Goal: Communication & Community: Participate in discussion

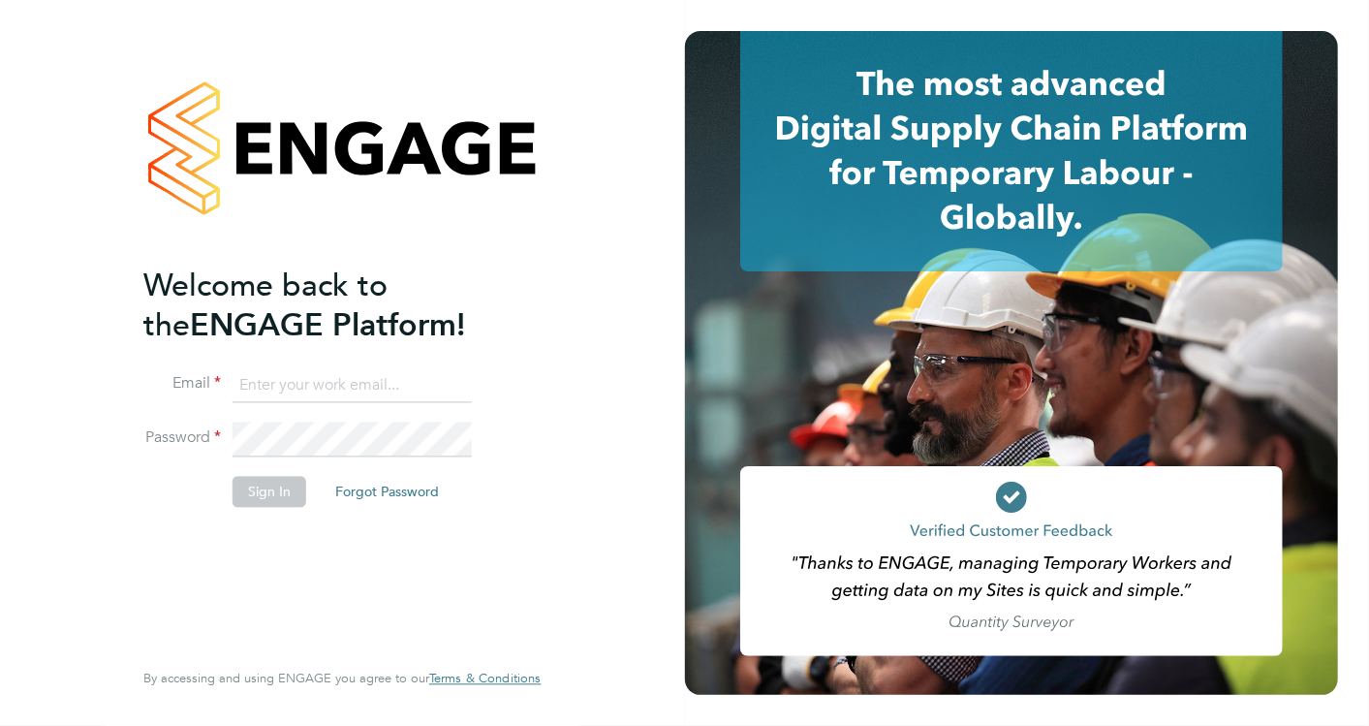
type input "[EMAIL_ADDRESS][PERSON_NAME][DOMAIN_NAME]"
click at [229, 495] on li "Sign In Forgot Password" at bounding box center [332, 501] width 378 height 50
click at [249, 492] on button "Sign In" at bounding box center [270, 491] width 74 height 31
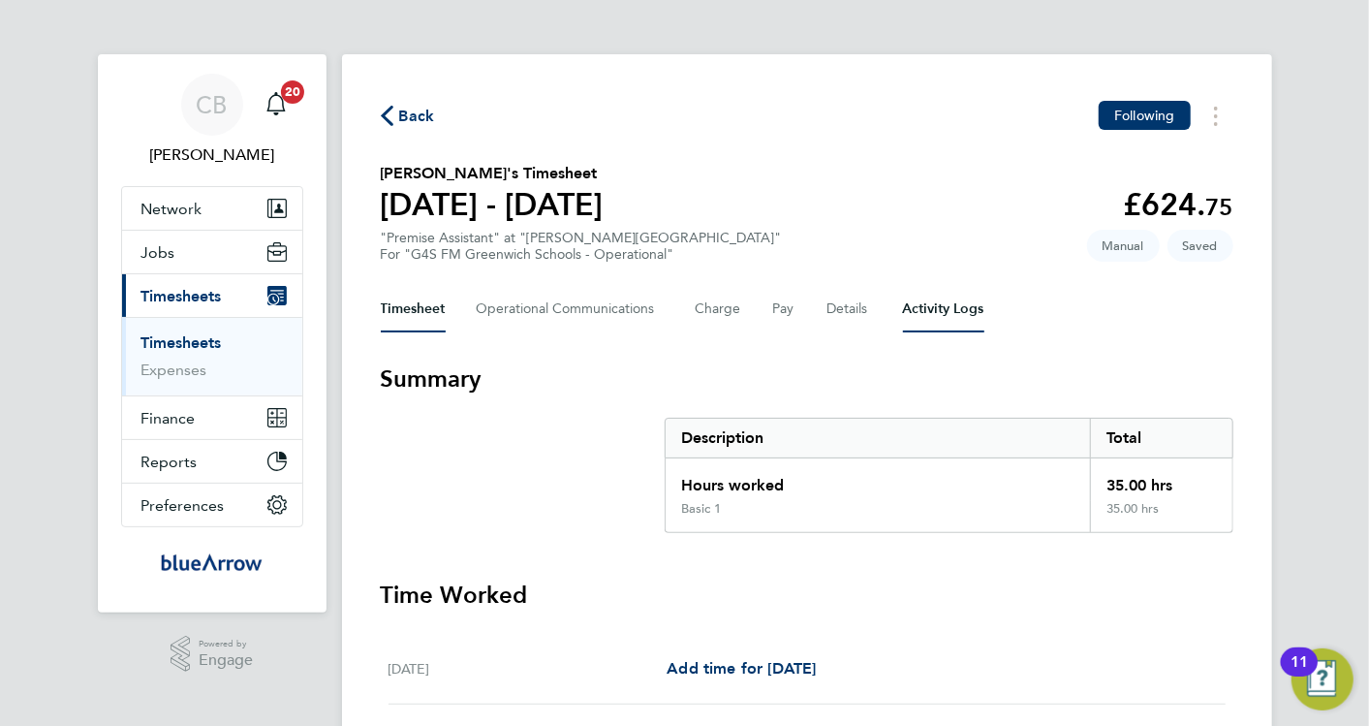
click at [959, 304] on Logs-tab "Activity Logs" at bounding box center [943, 309] width 81 height 47
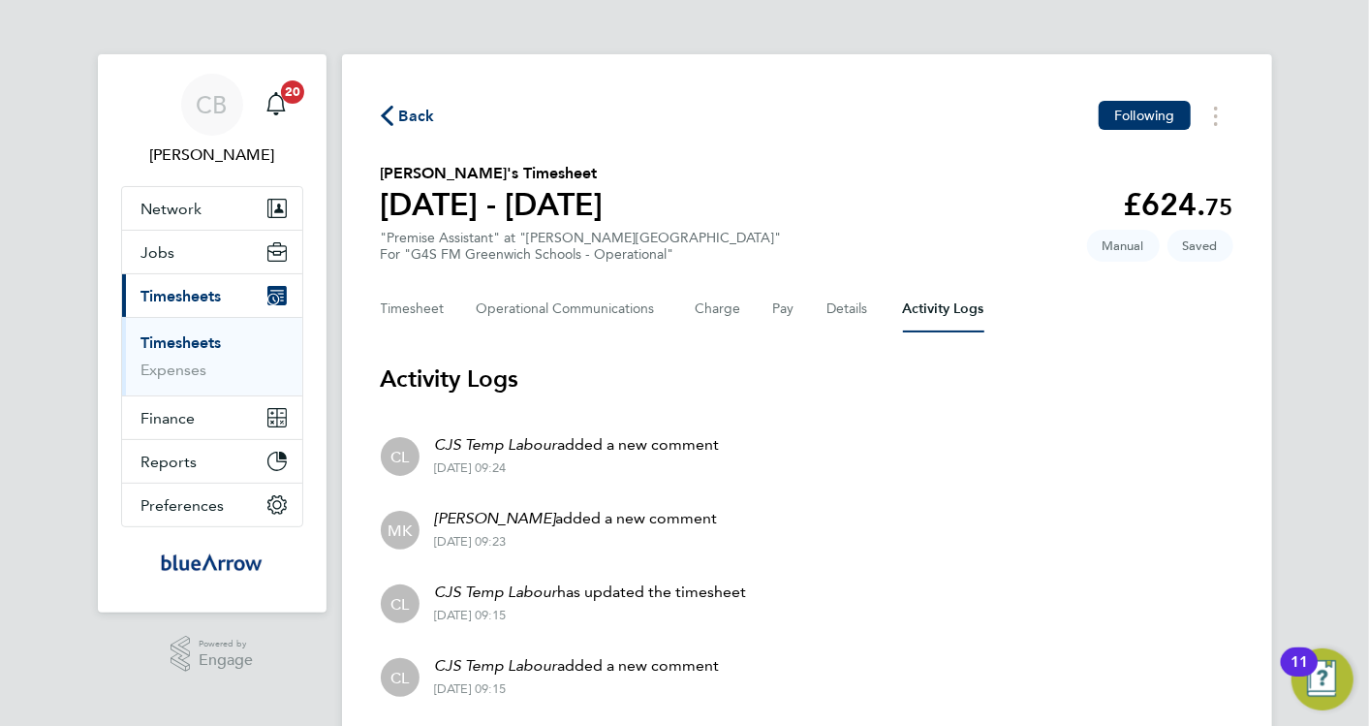
click at [491, 174] on h2 "[PERSON_NAME]'s Timesheet" at bounding box center [492, 173] width 223 height 23
click at [562, 307] on Communications-tab "Operational Communications" at bounding box center [571, 309] width 188 height 47
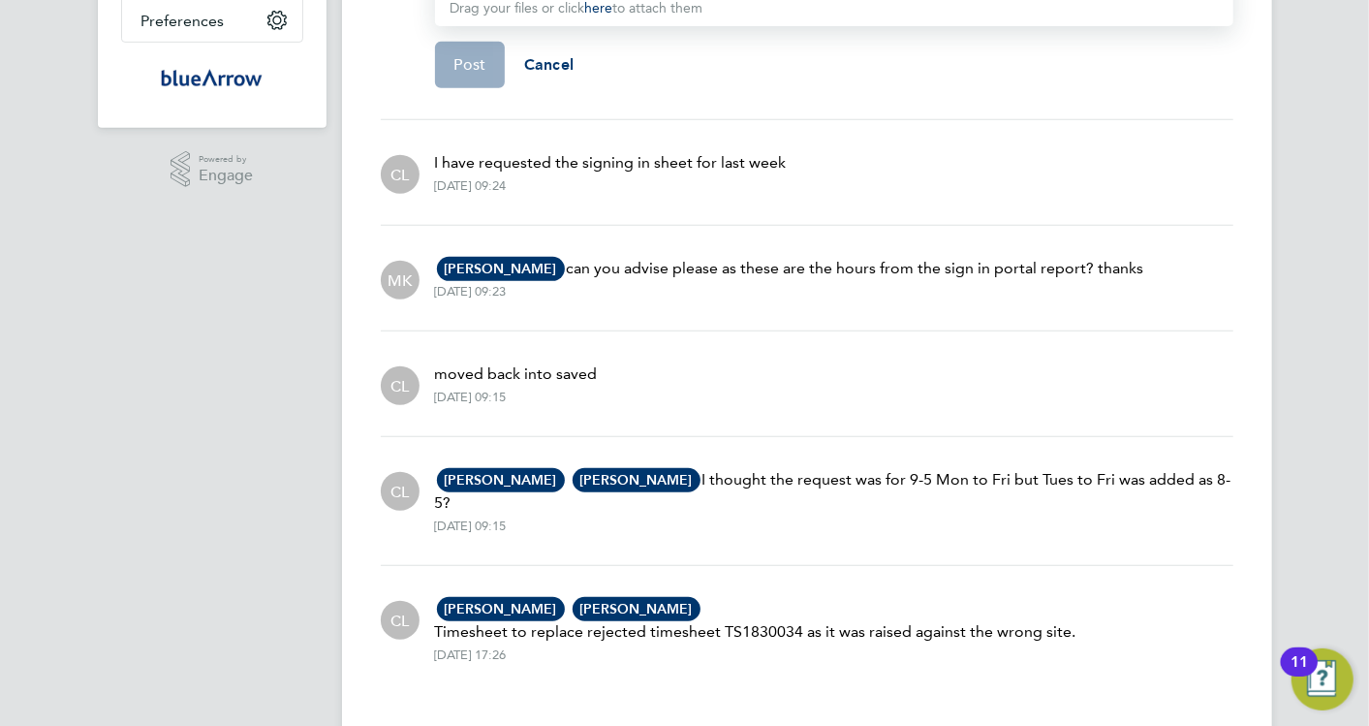
scroll to position [504, 0]
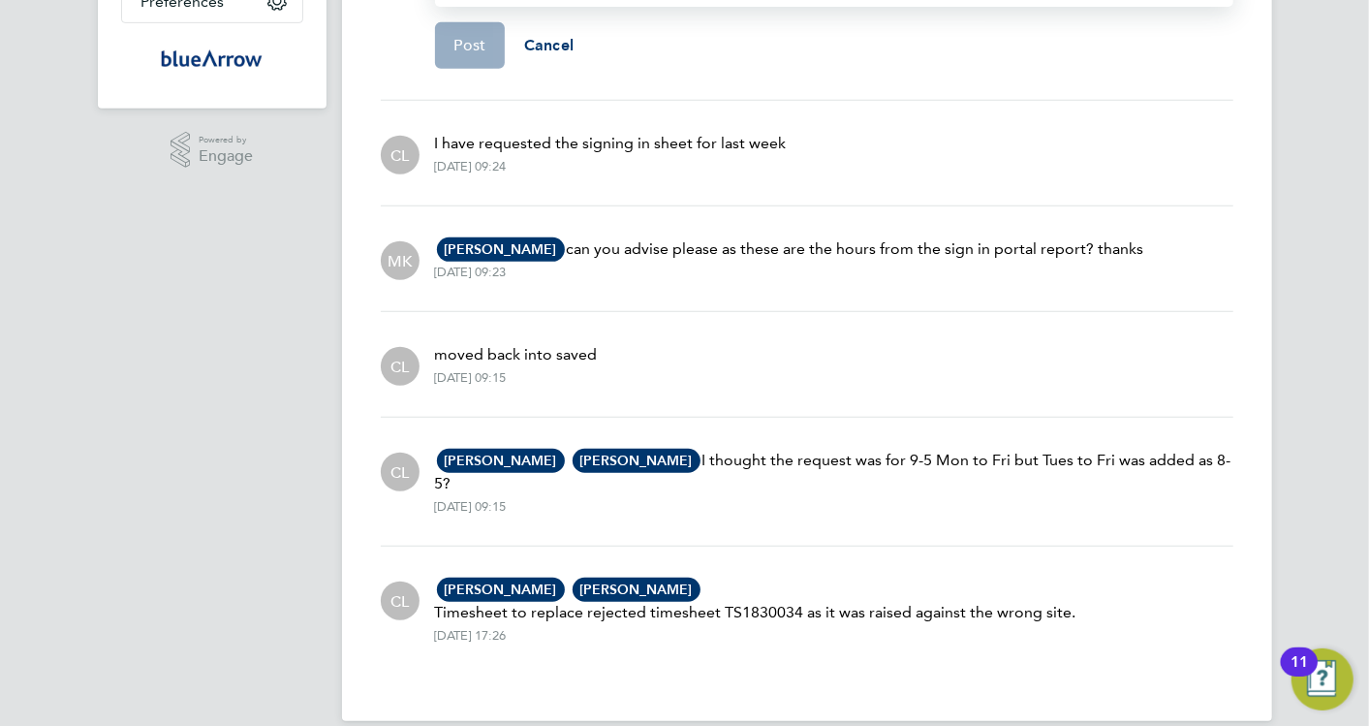
click at [1320, 165] on div "CB [PERSON_NAME] Notifications 20 Applications: Network Team Members Businesses…" at bounding box center [684, 124] width 1369 height 1256
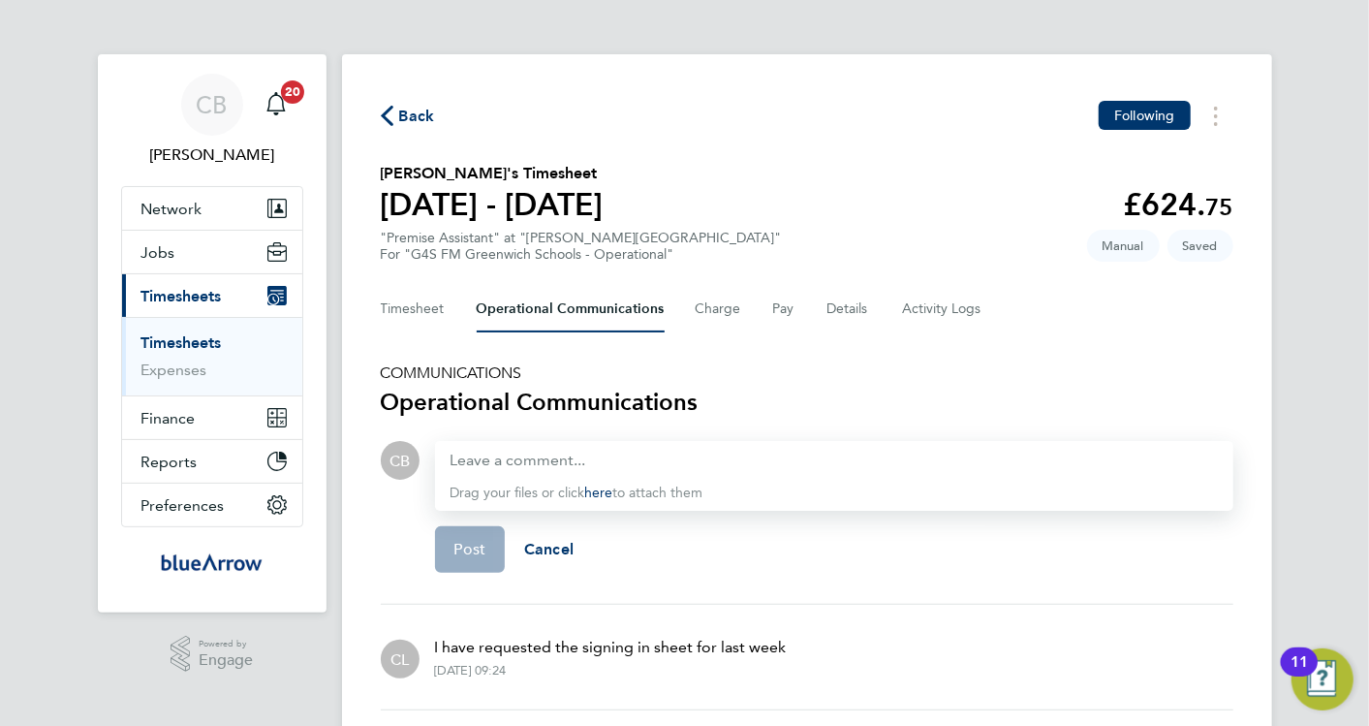
click at [489, 461] on div at bounding box center [834, 460] width 767 height 23
click at [489, 459] on div at bounding box center [834, 460] width 767 height 23
paste div
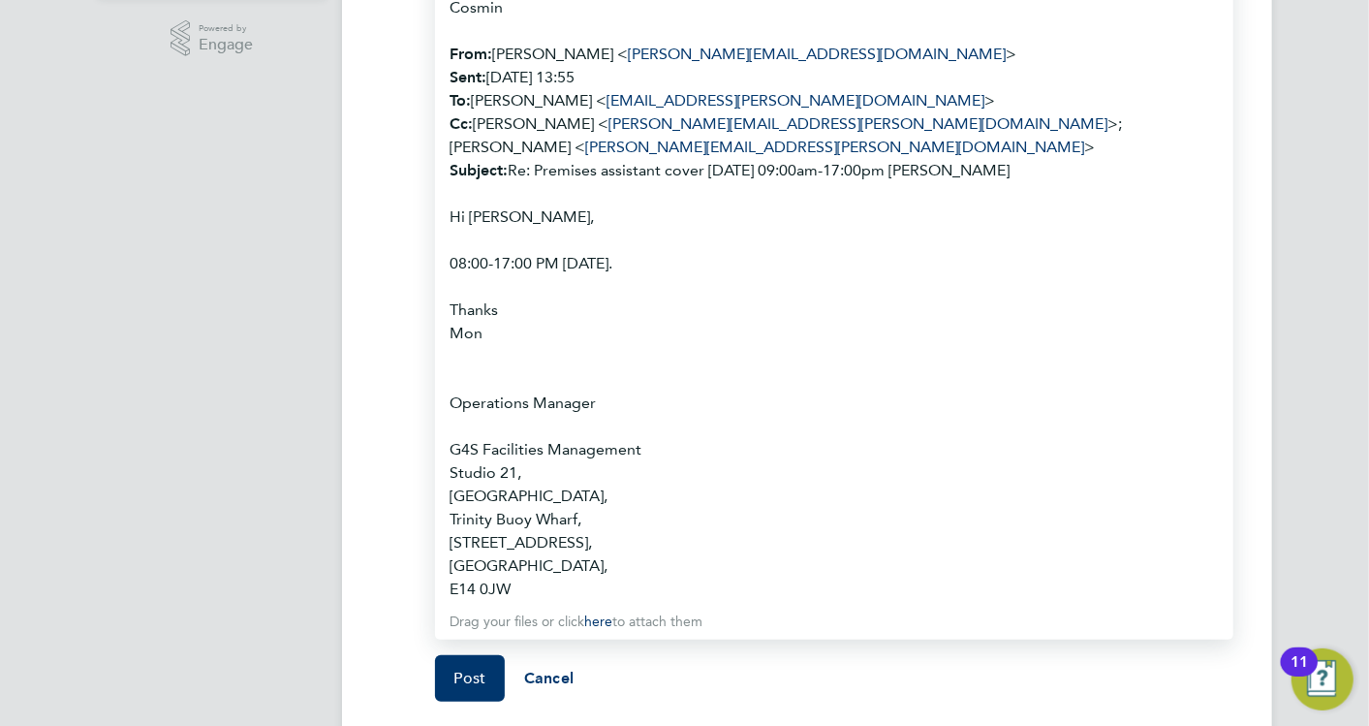
scroll to position [902, 0]
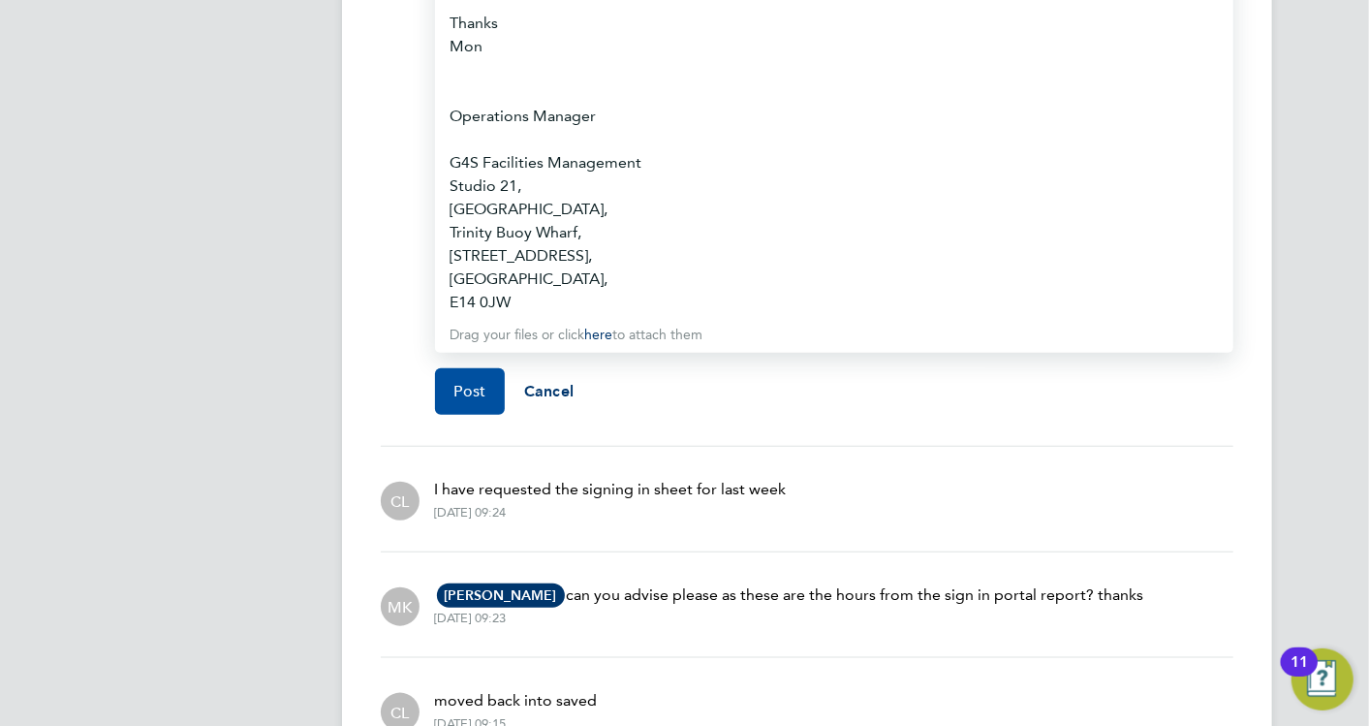
click at [463, 382] on span "Post" at bounding box center [470, 391] width 32 height 19
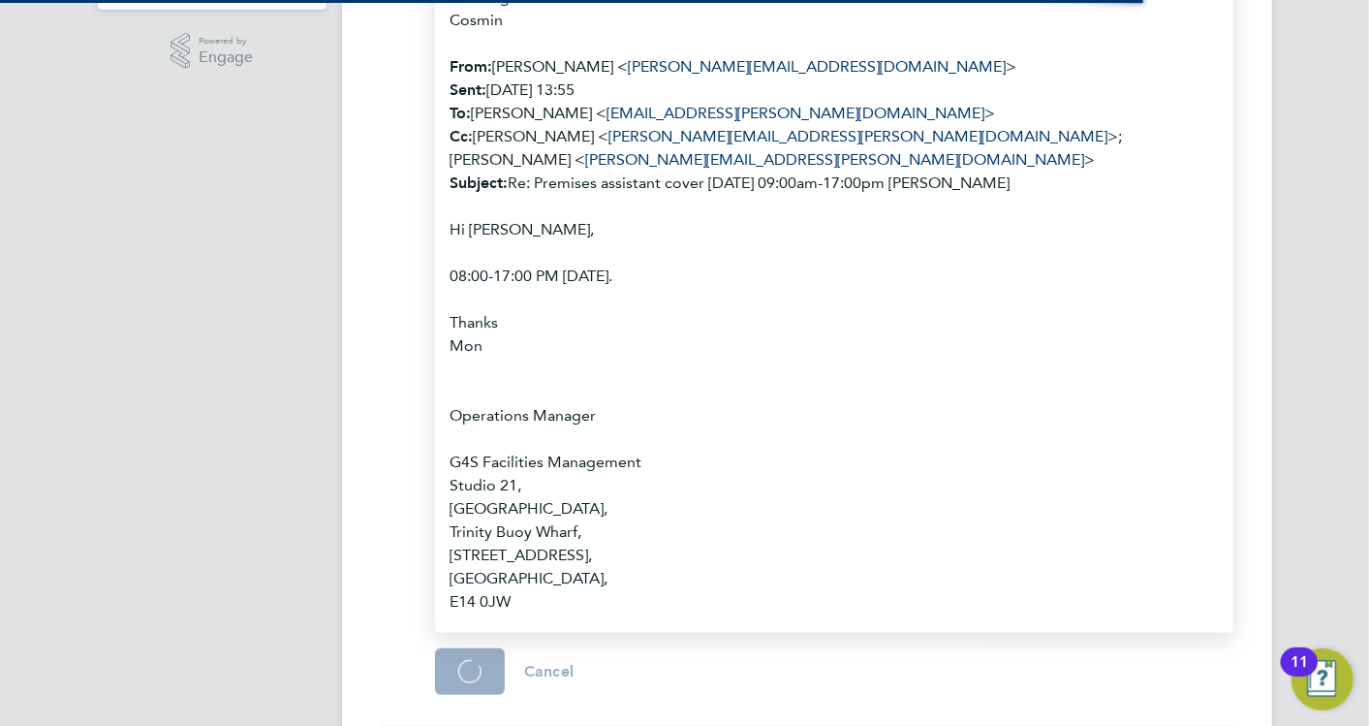
scroll to position [687, 0]
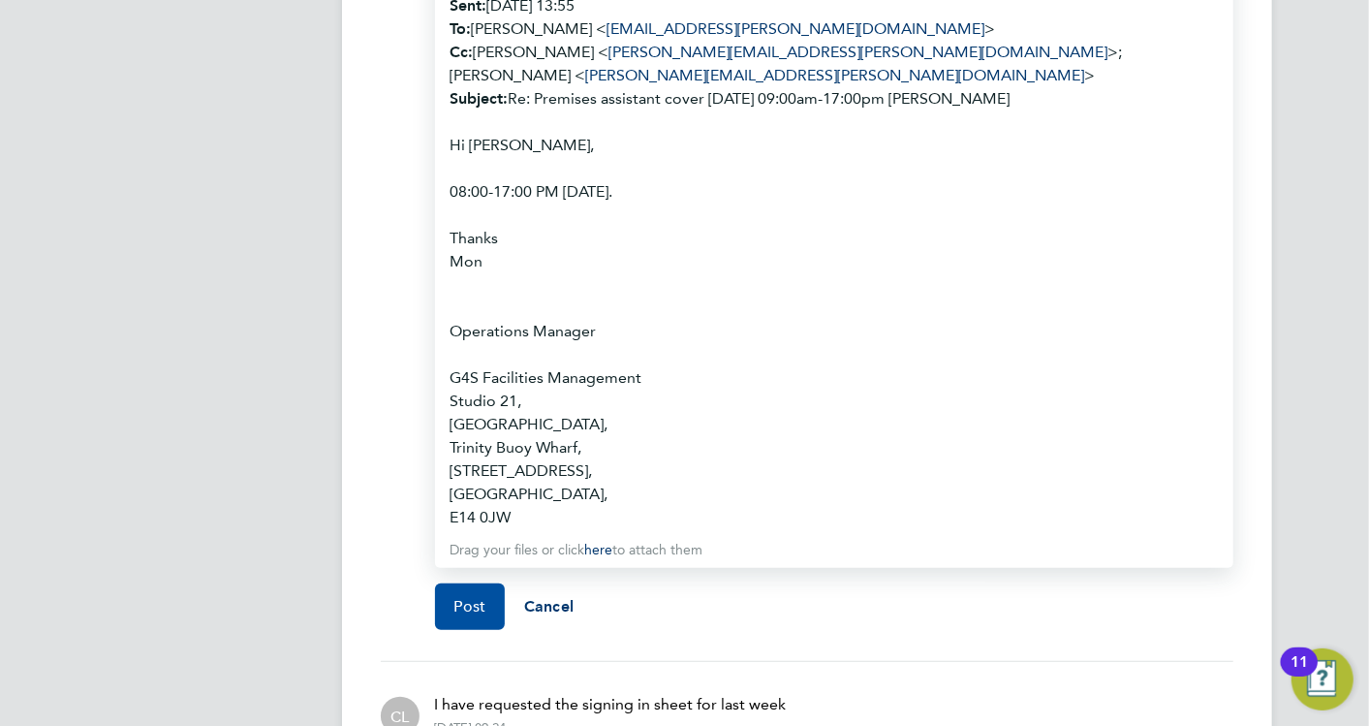
click at [470, 597] on span "Post" at bounding box center [470, 606] width 32 height 19
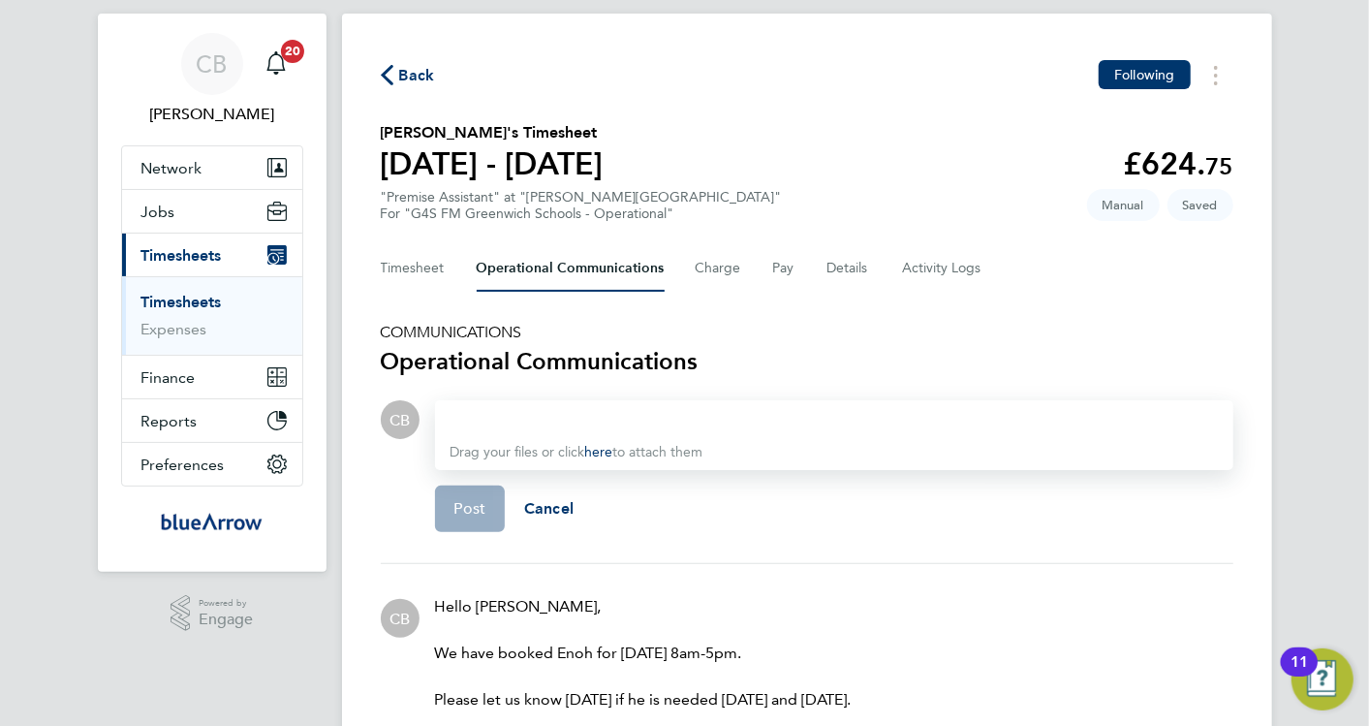
scroll to position [25, 0]
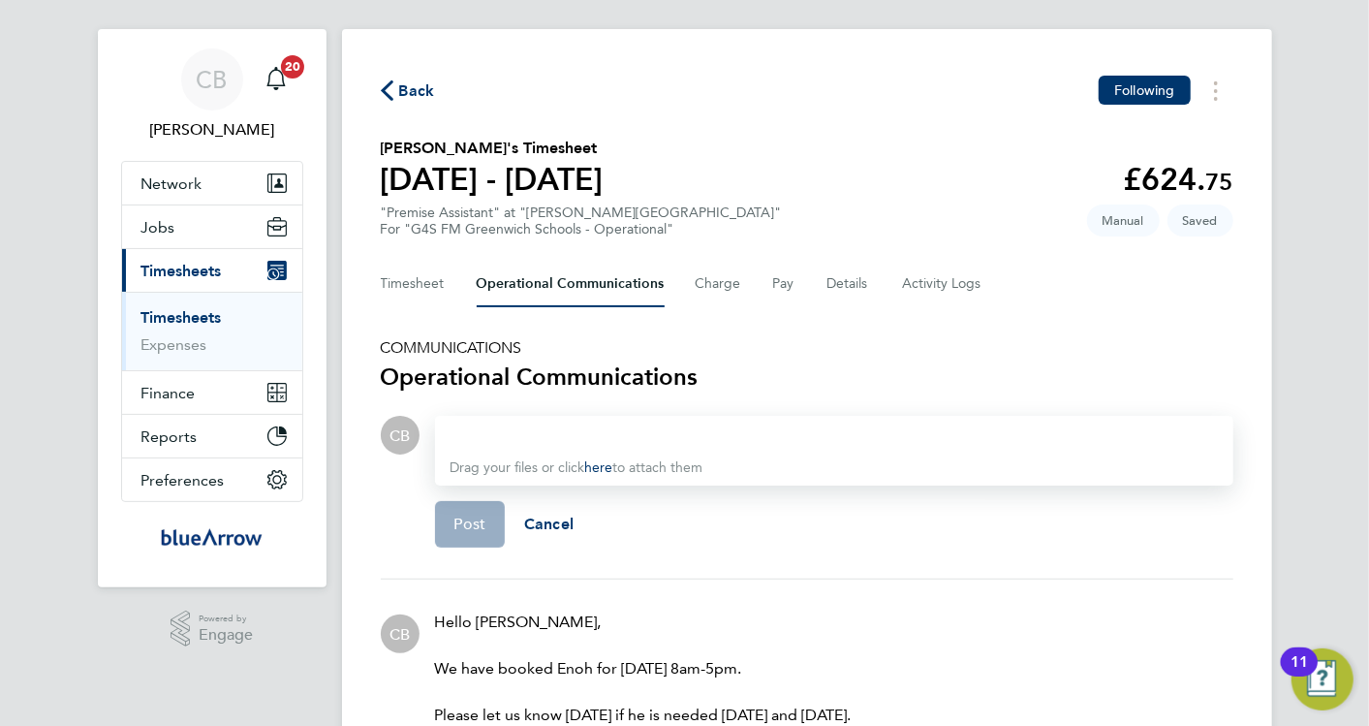
click at [538, 432] on div at bounding box center [834, 434] width 767 height 23
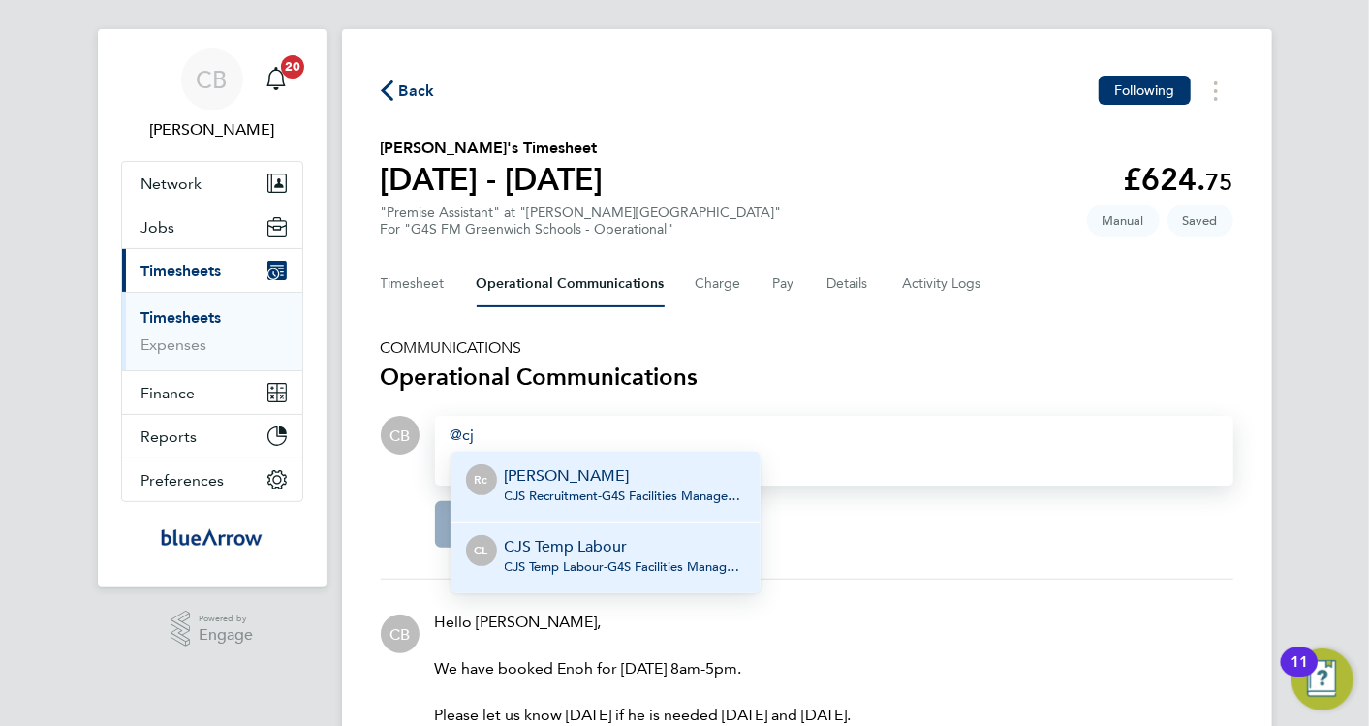
click at [564, 541] on p "CJS Temp Labour" at bounding box center [625, 546] width 240 height 23
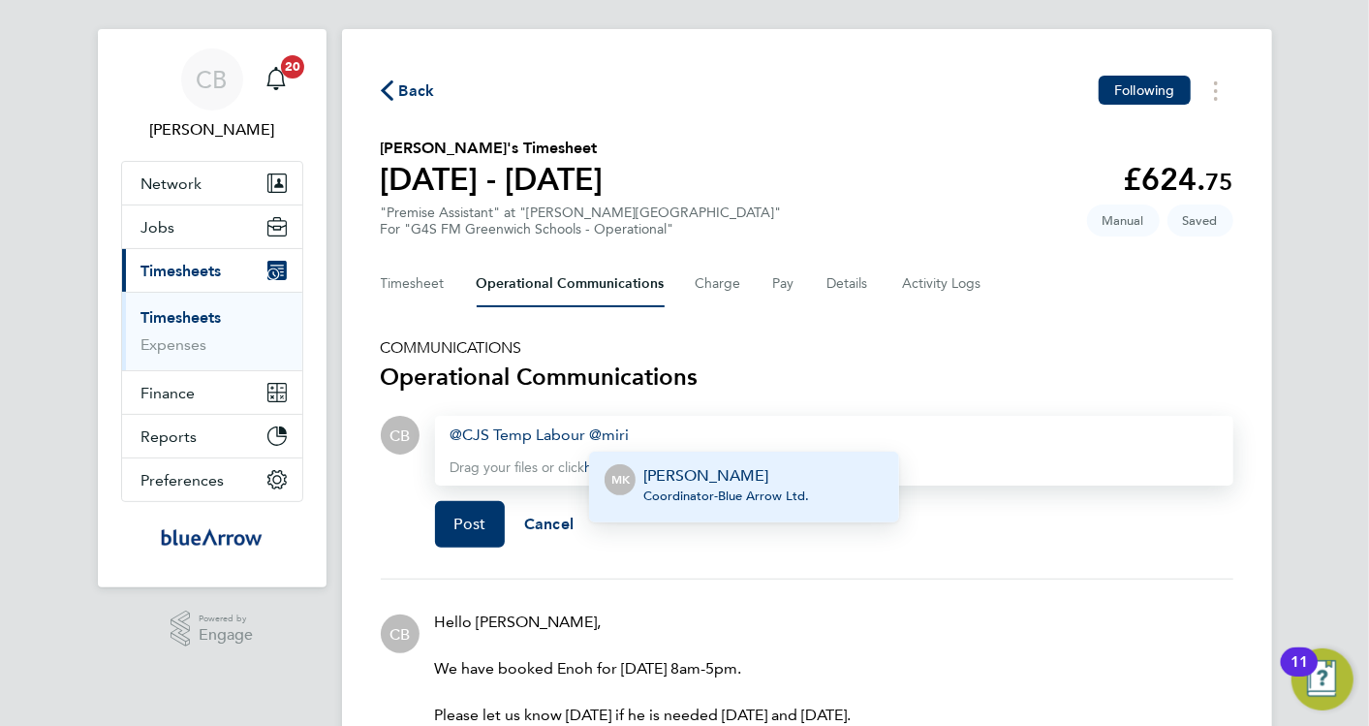
click at [762, 482] on p "[PERSON_NAME]" at bounding box center [726, 475] width 166 height 23
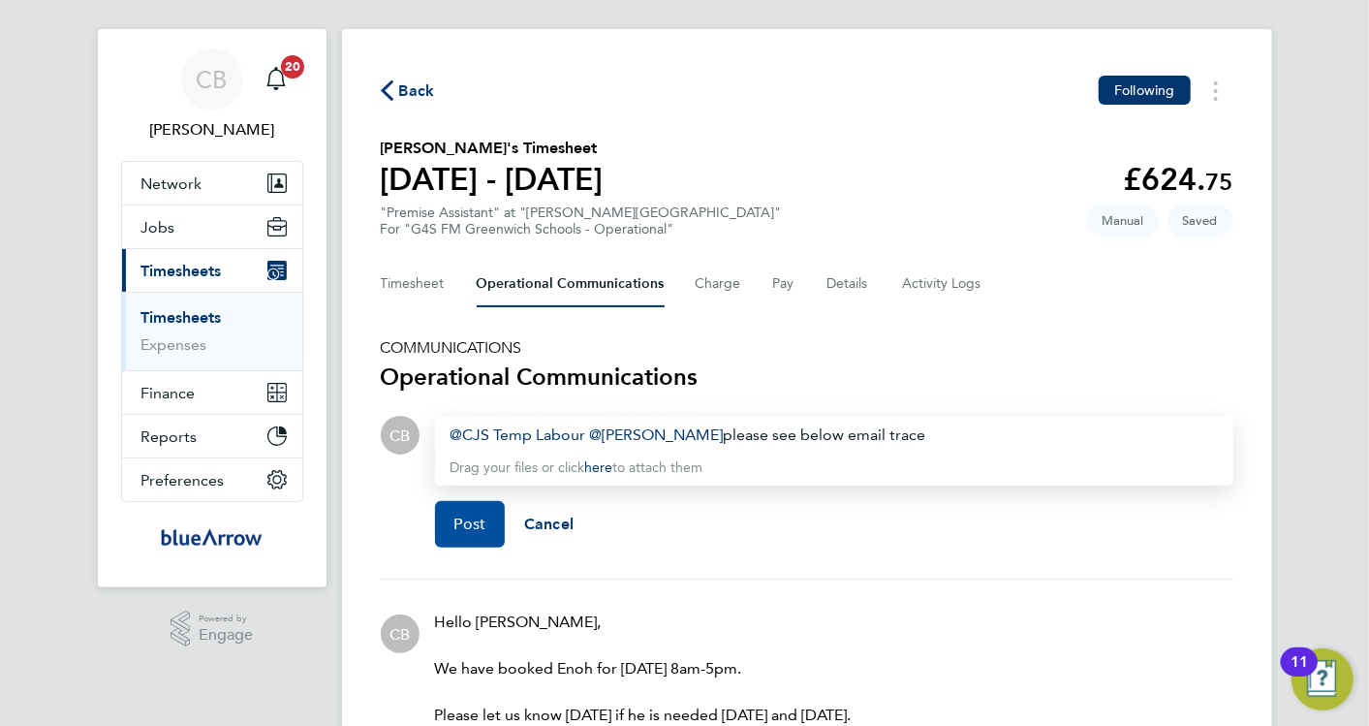
click at [448, 519] on button "Post" at bounding box center [470, 524] width 71 height 47
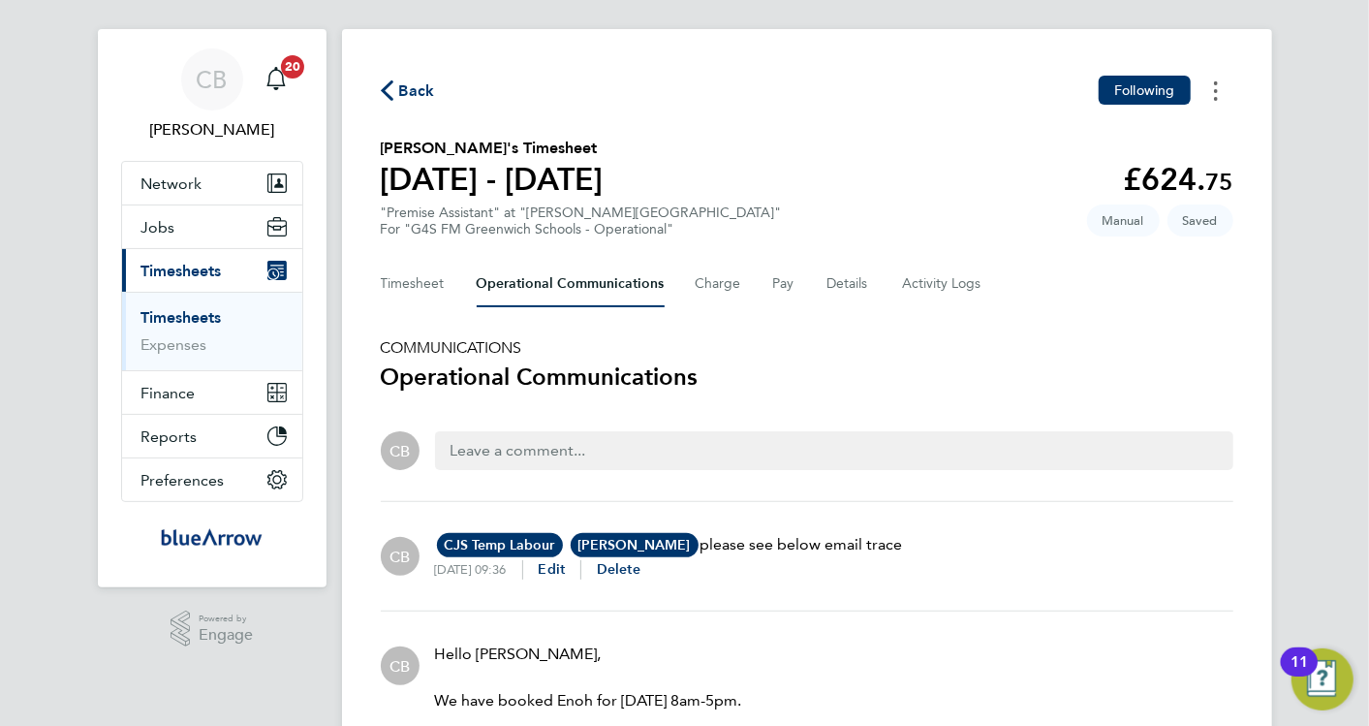
click at [1214, 81] on icon "Timesheets Menu" at bounding box center [1216, 90] width 4 height 19
click at [409, 281] on button "Timesheet" at bounding box center [413, 284] width 65 height 47
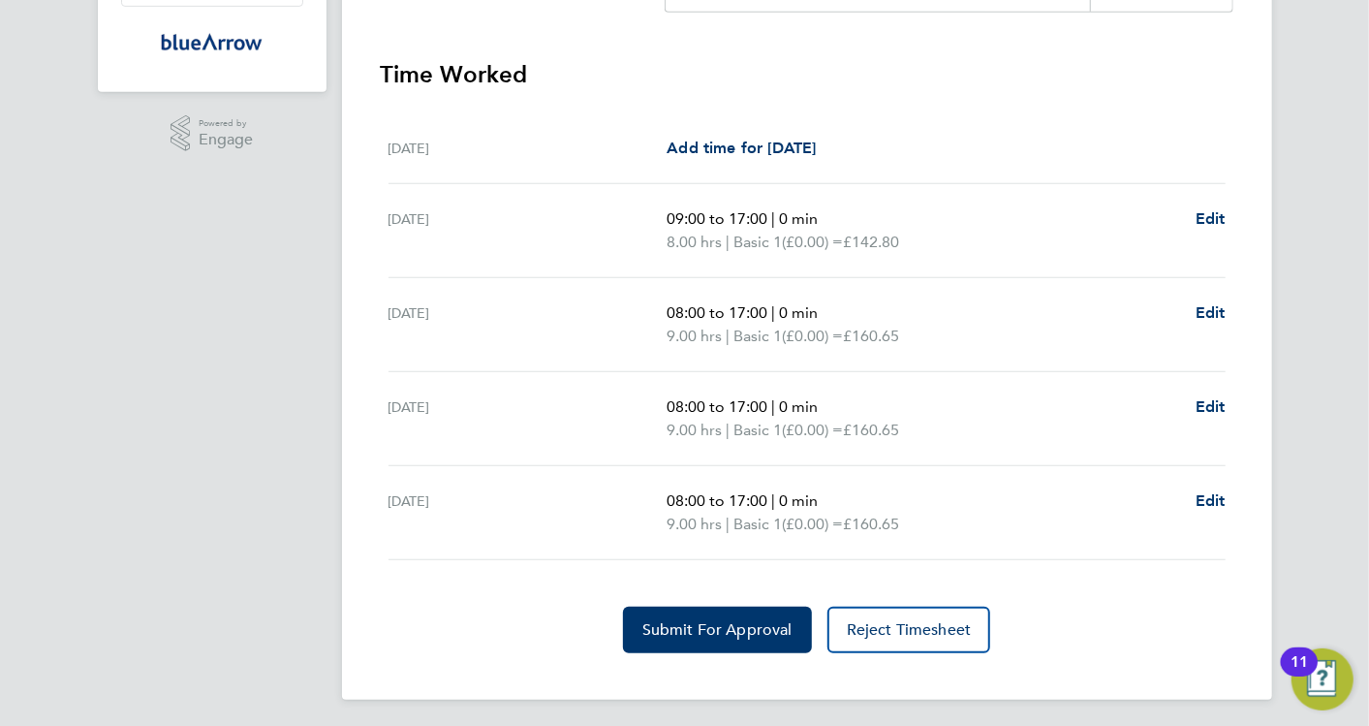
scroll to position [522, 0]
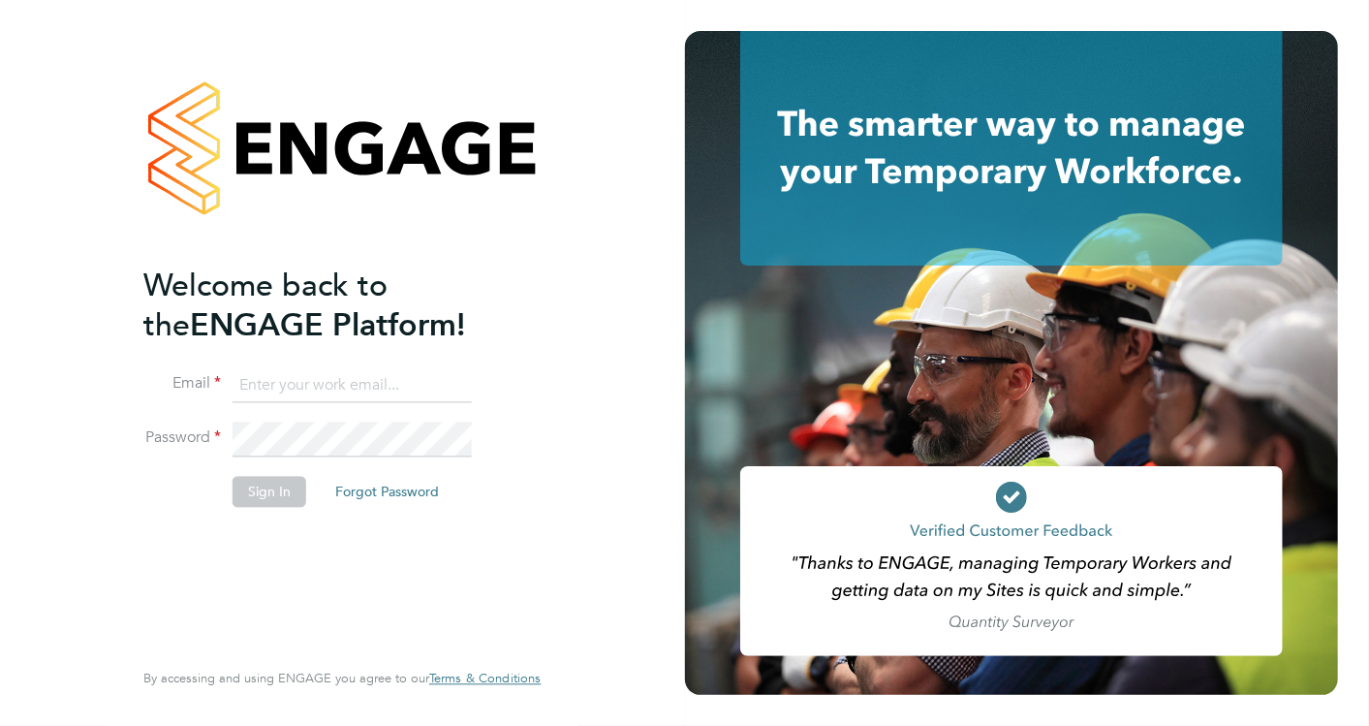
type input "[EMAIL_ADDRESS][PERSON_NAME][DOMAIN_NAME]"
click at [246, 495] on button "Sign In" at bounding box center [270, 491] width 74 height 31
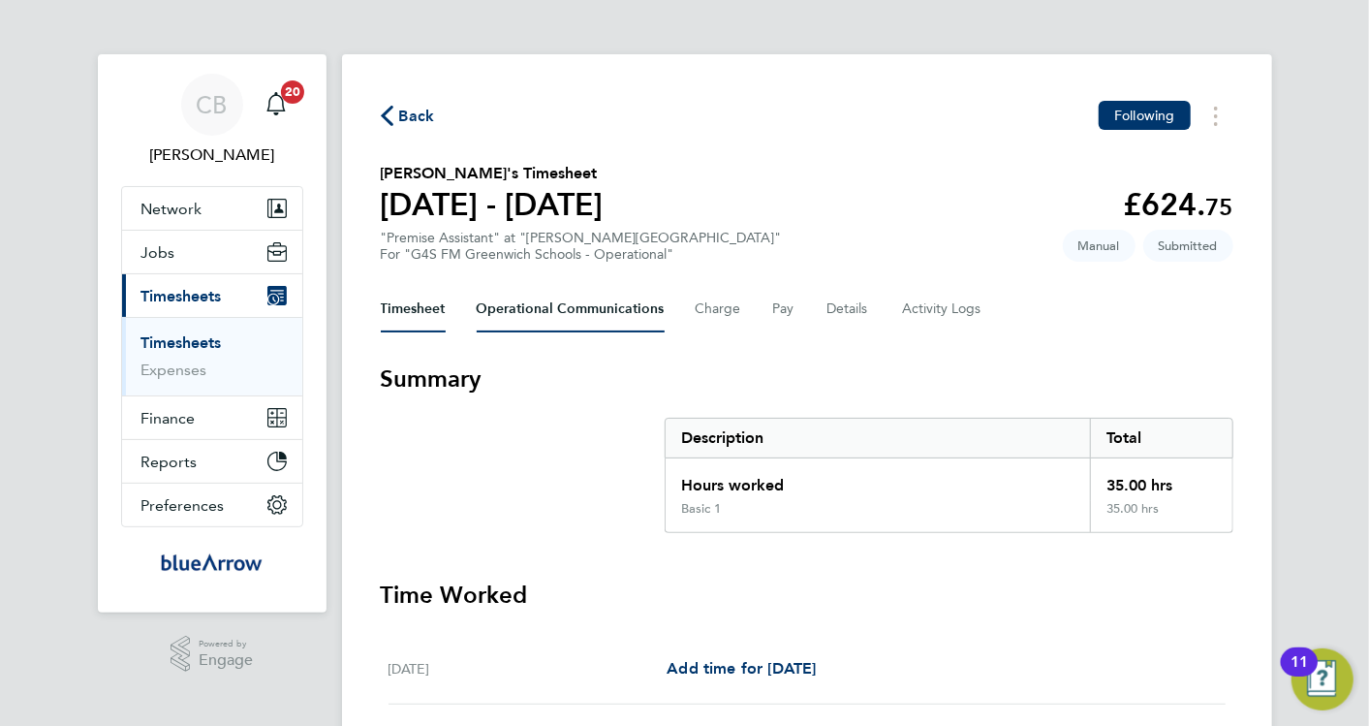
click at [599, 298] on Communications-tab "Operational Communications" at bounding box center [571, 309] width 188 height 47
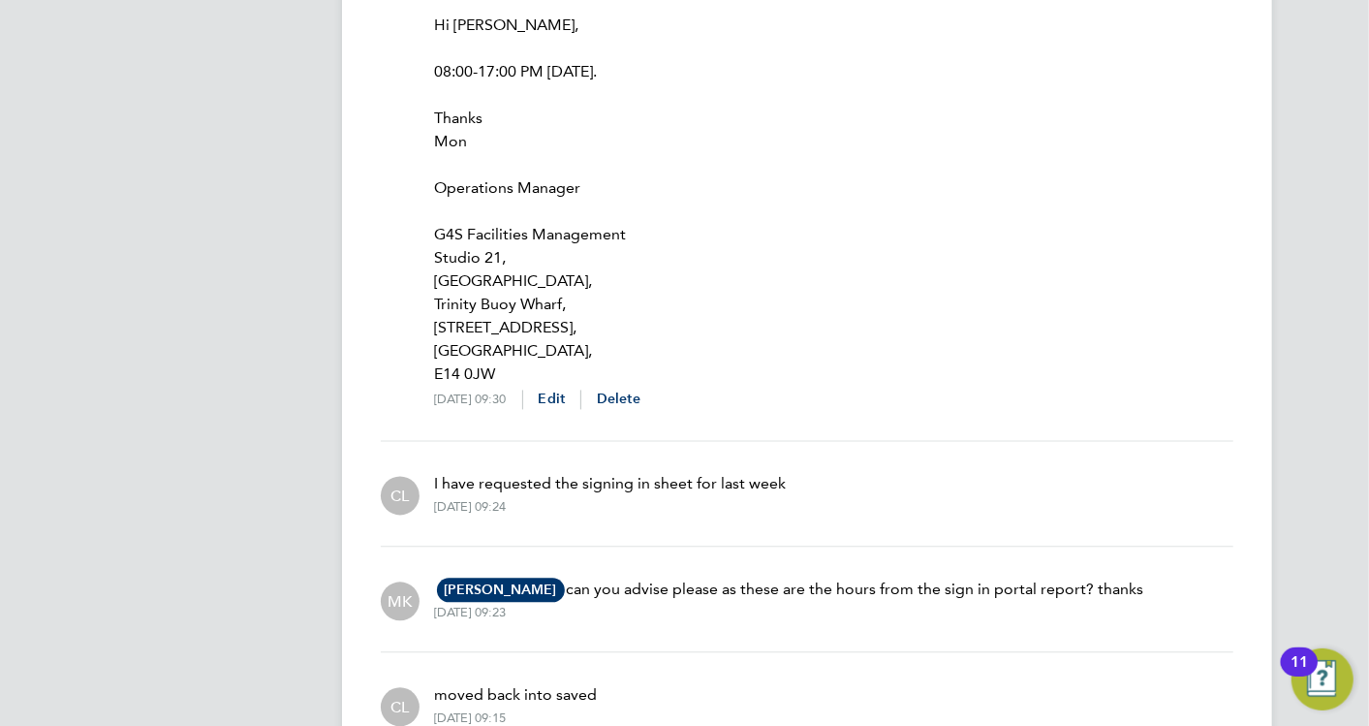
scroll to position [2045, 0]
